Goal: Find specific page/section: Find specific page/section

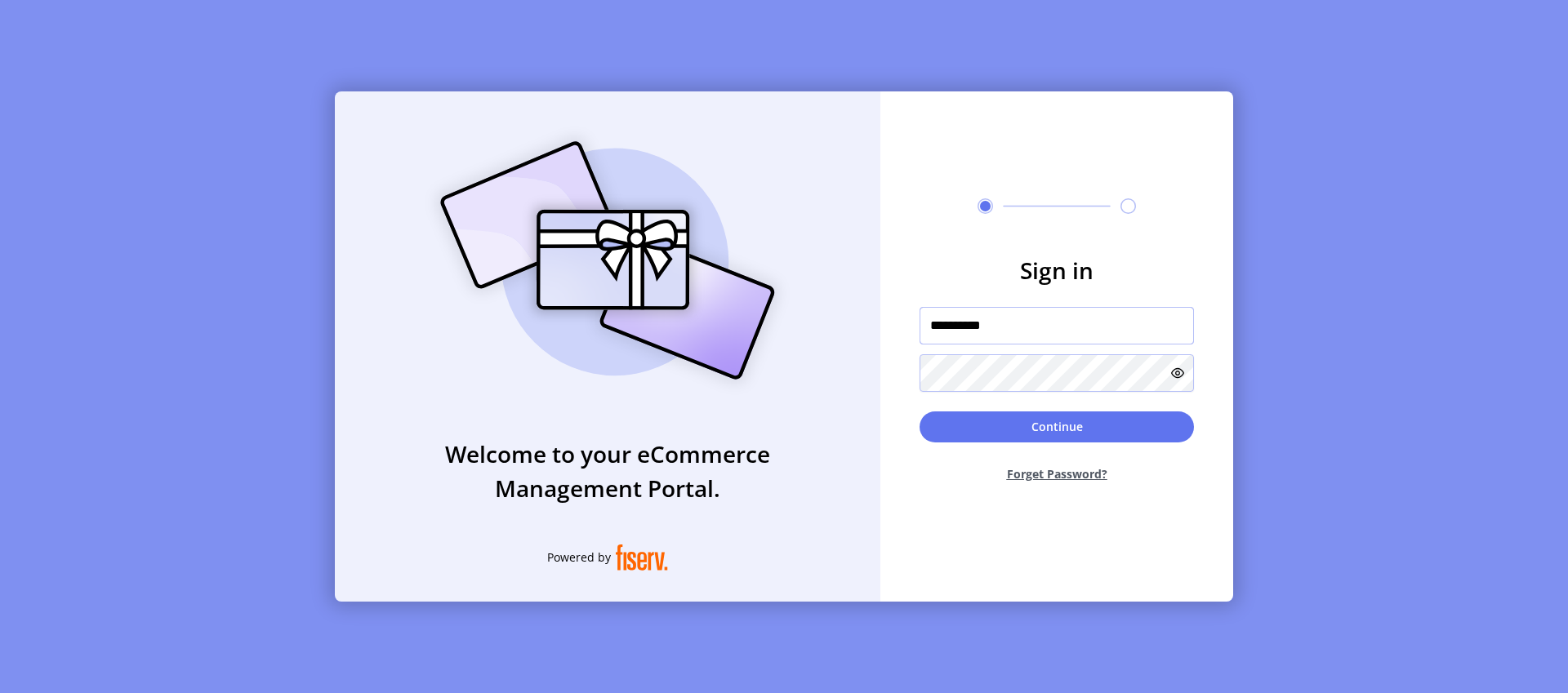
click at [1050, 329] on input "**********" at bounding box center [1056, 326] width 274 height 37
type input "*"
type input "**********"
click at [920, 411] on button "Continue" at bounding box center [1056, 426] width 274 height 31
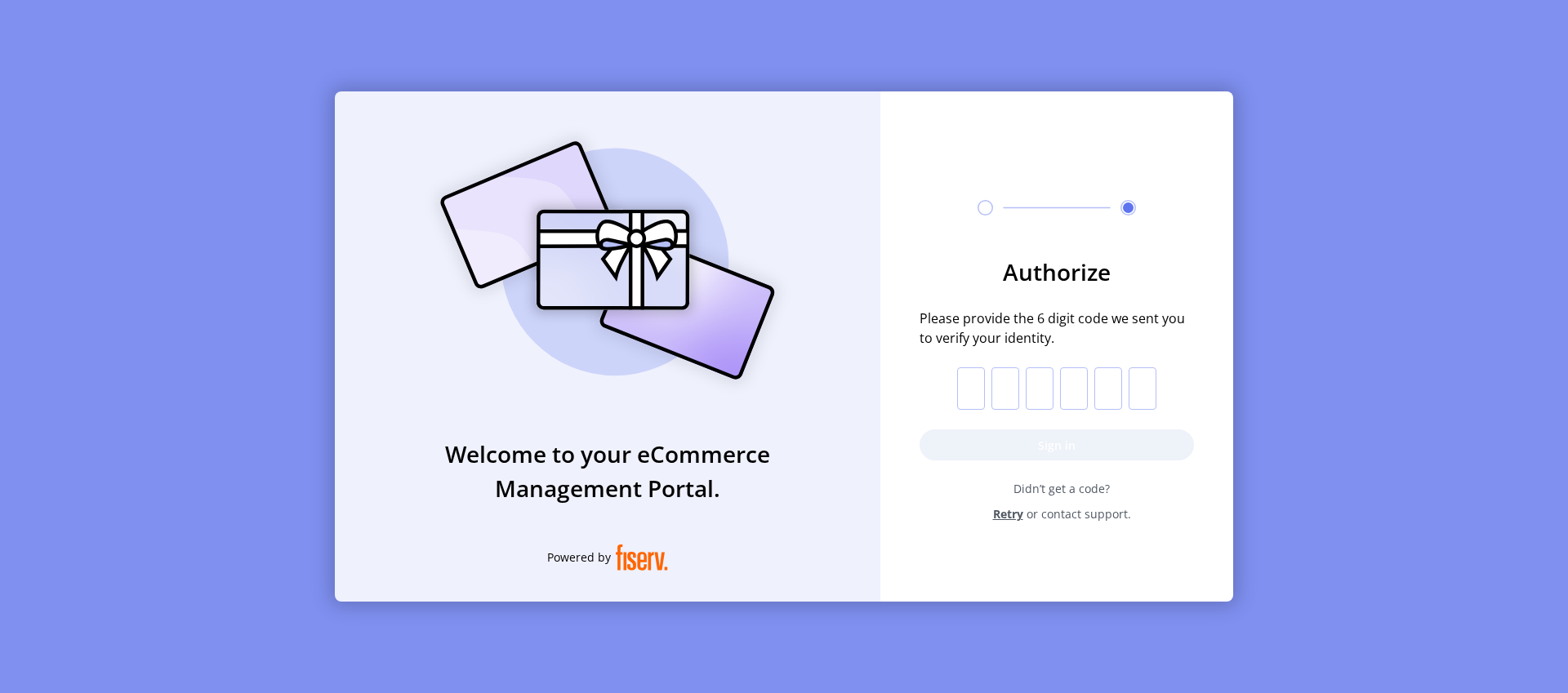
click at [968, 385] on input "text" at bounding box center [971, 388] width 28 height 42
paste input "*"
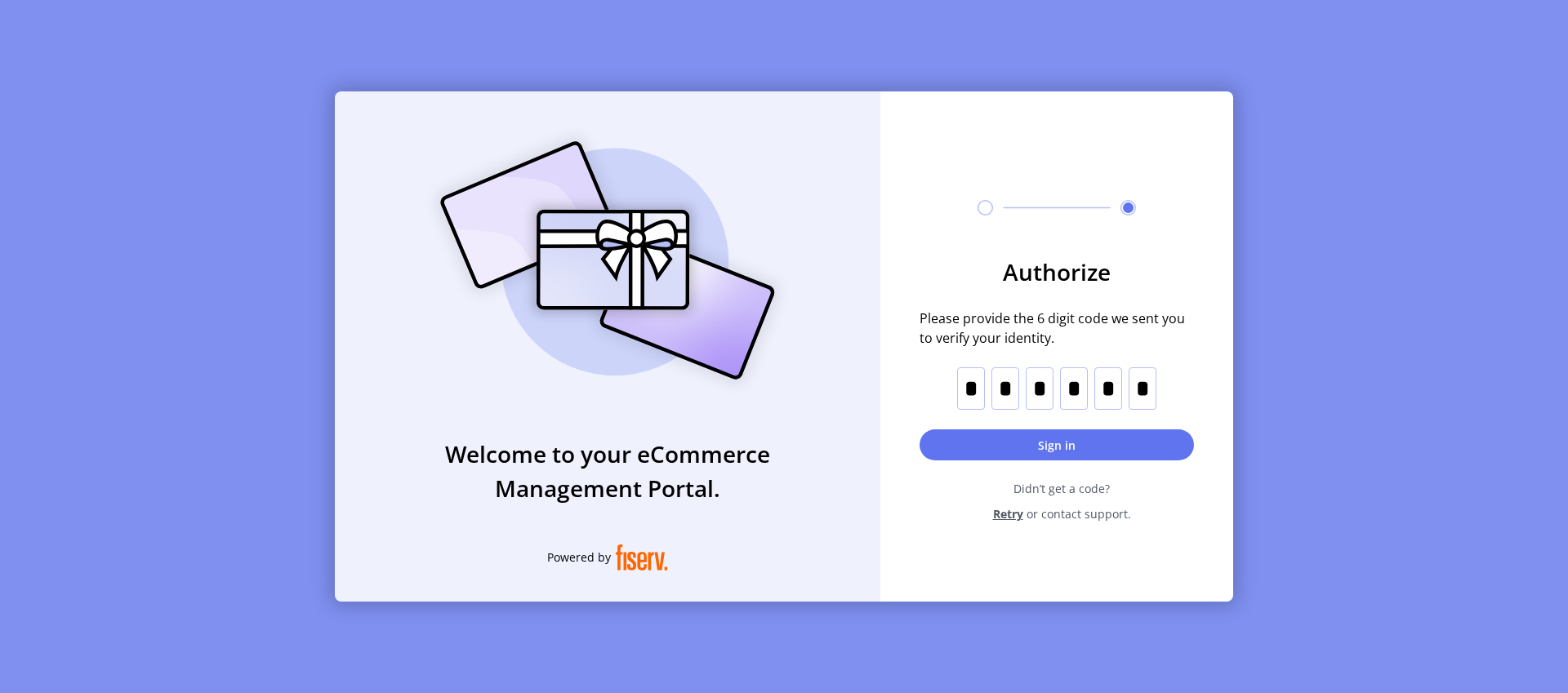
type input "*"
click at [1001, 443] on button "Sign in" at bounding box center [1056, 445] width 274 height 31
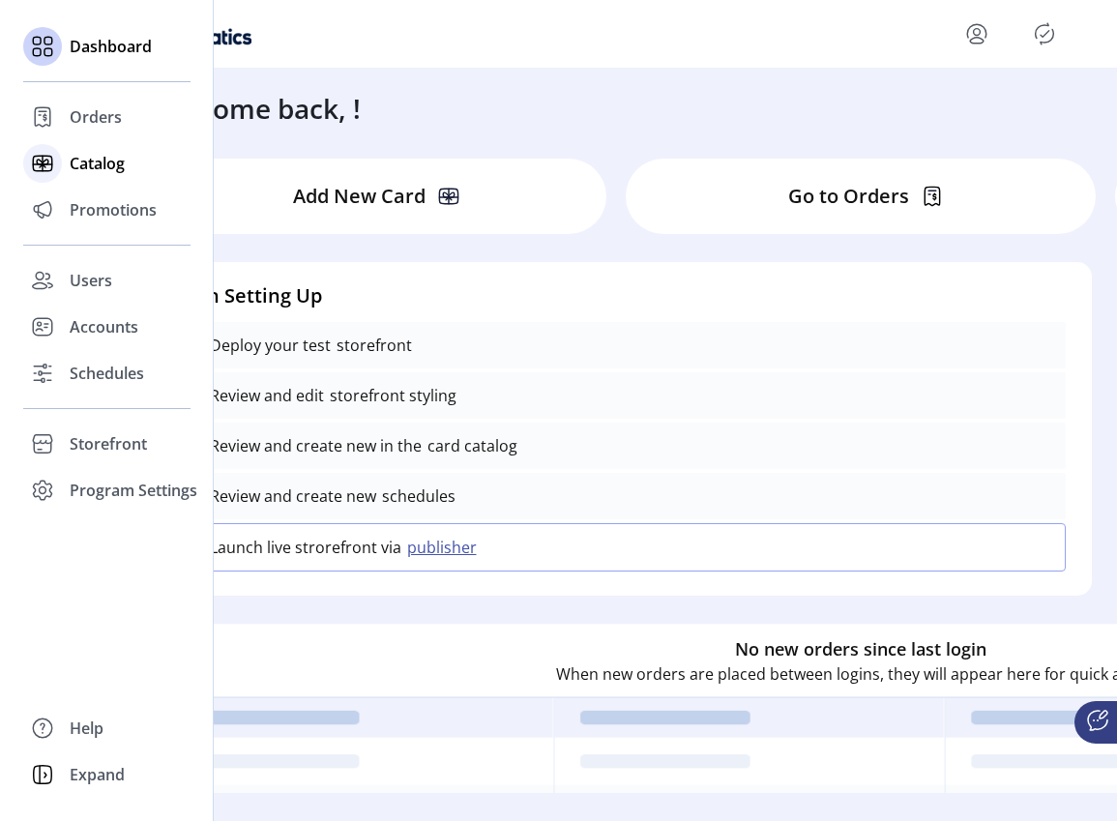
click at [84, 160] on span "Catalog" at bounding box center [97, 163] width 55 height 23
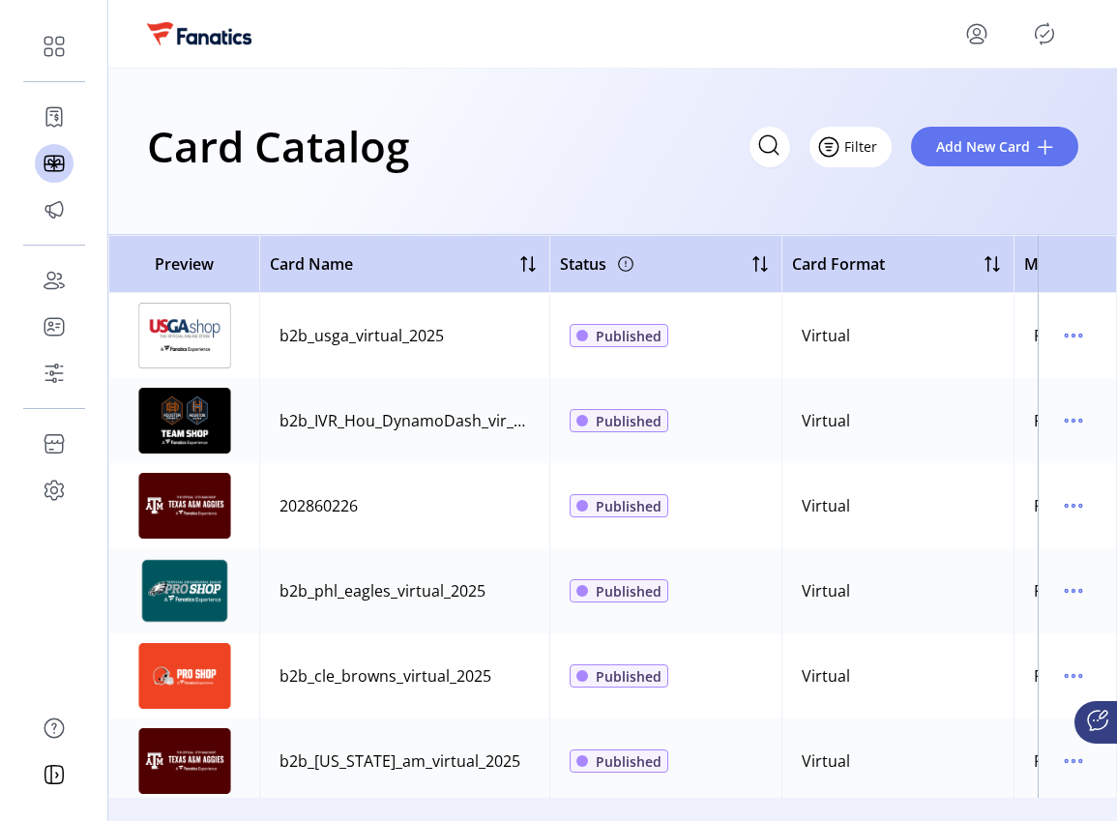
click at [884, 155] on button "Filter" at bounding box center [851, 147] width 82 height 41
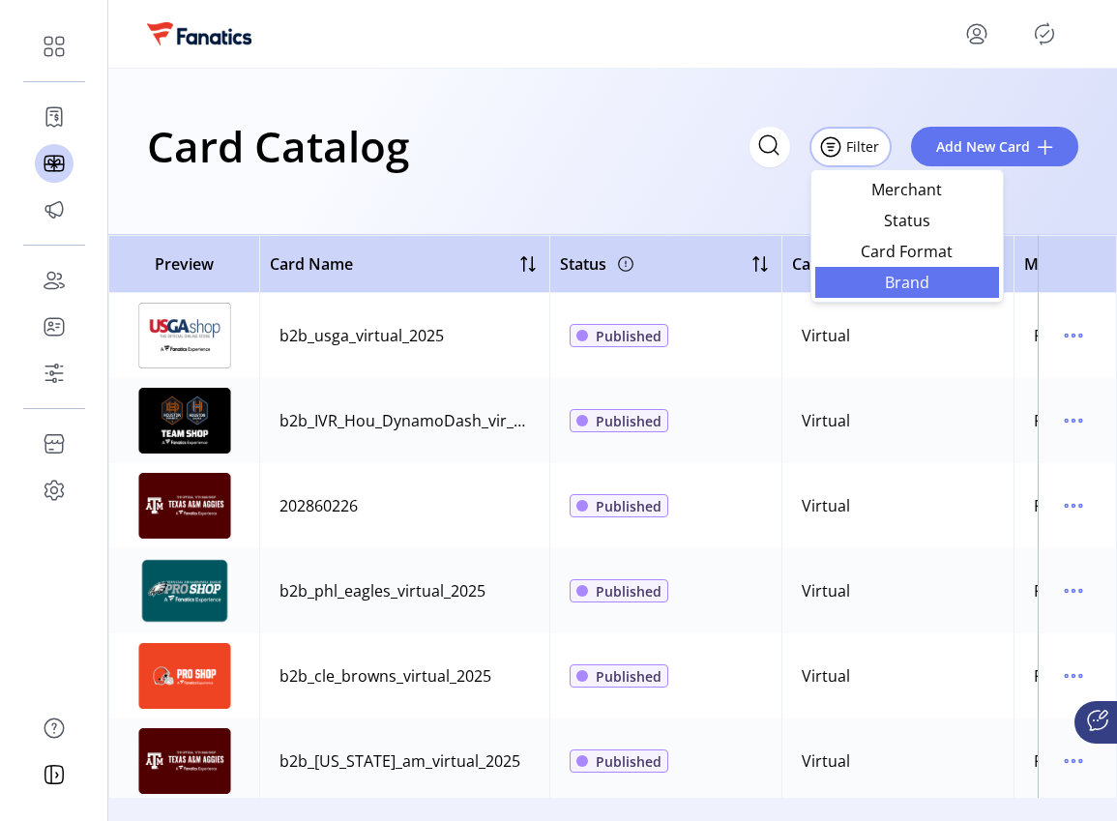
click at [905, 282] on span "Brand" at bounding box center [907, 282] width 161 height 15
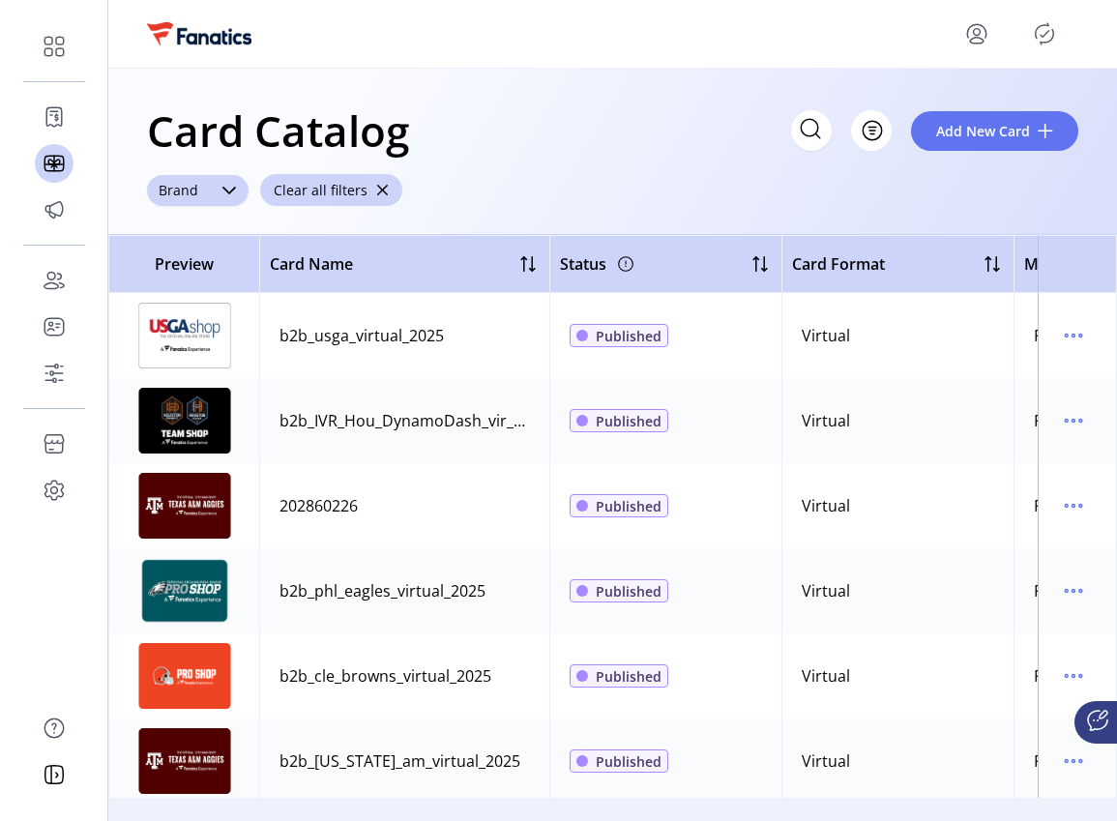
click at [210, 199] on div "dropdown trigger" at bounding box center [229, 190] width 39 height 31
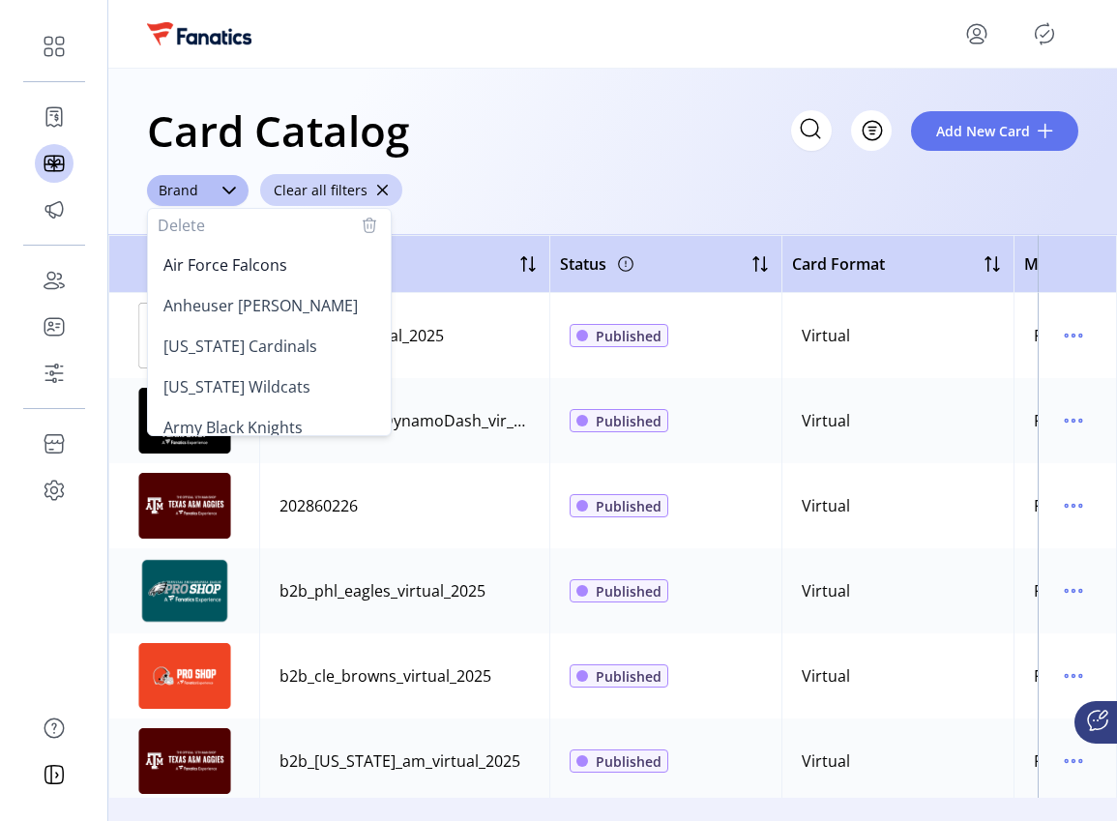
click at [1001, 216] on div "Card Catalog Filter Add New Card Brand Delete Air Force Falcons Anheuser [PERSO…" at bounding box center [612, 152] width 1009 height 166
